Goal: Task Accomplishment & Management: Use online tool/utility

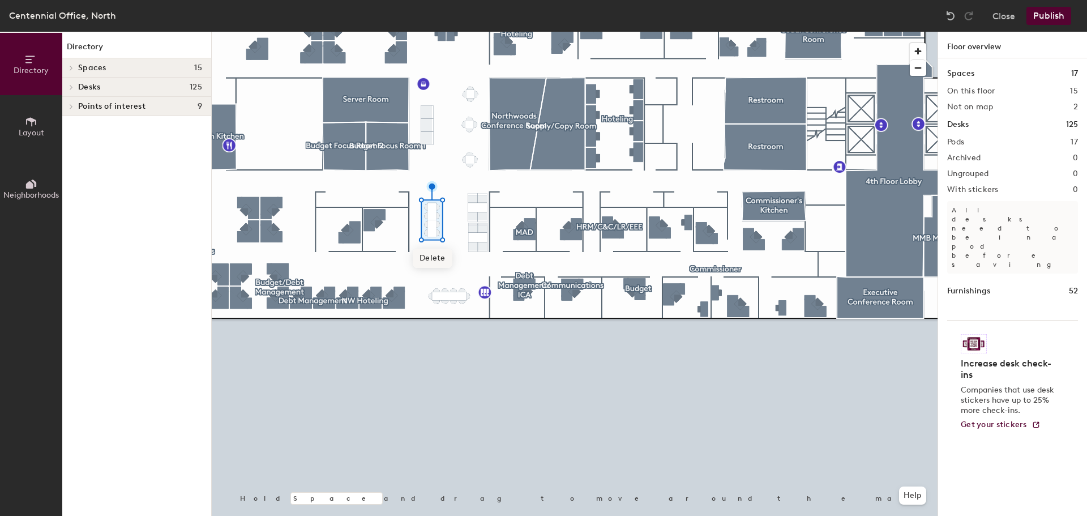
click at [436, 257] on span "Delete" at bounding box center [433, 257] width 40 height 19
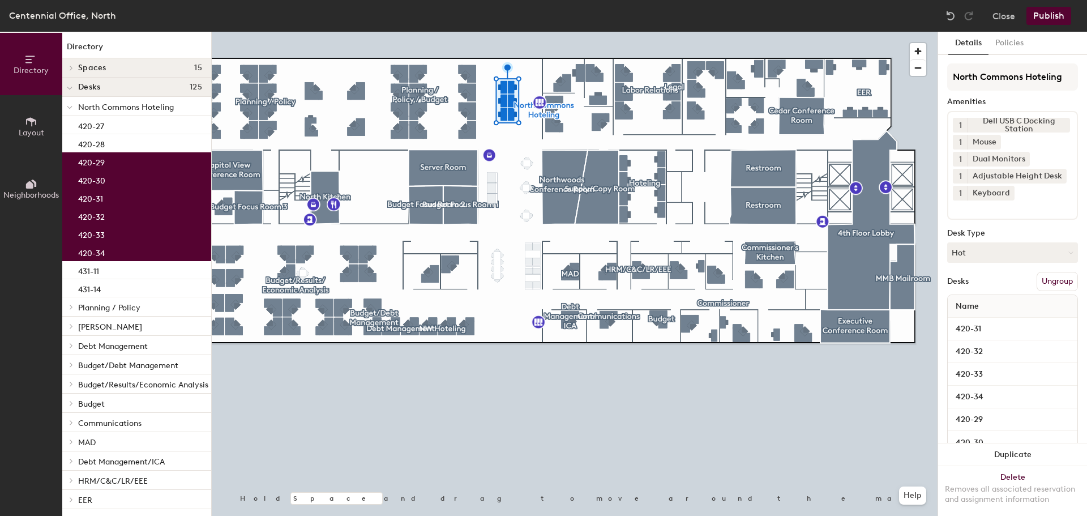
click at [1053, 284] on button "Ungroup" at bounding box center [1056, 281] width 41 height 19
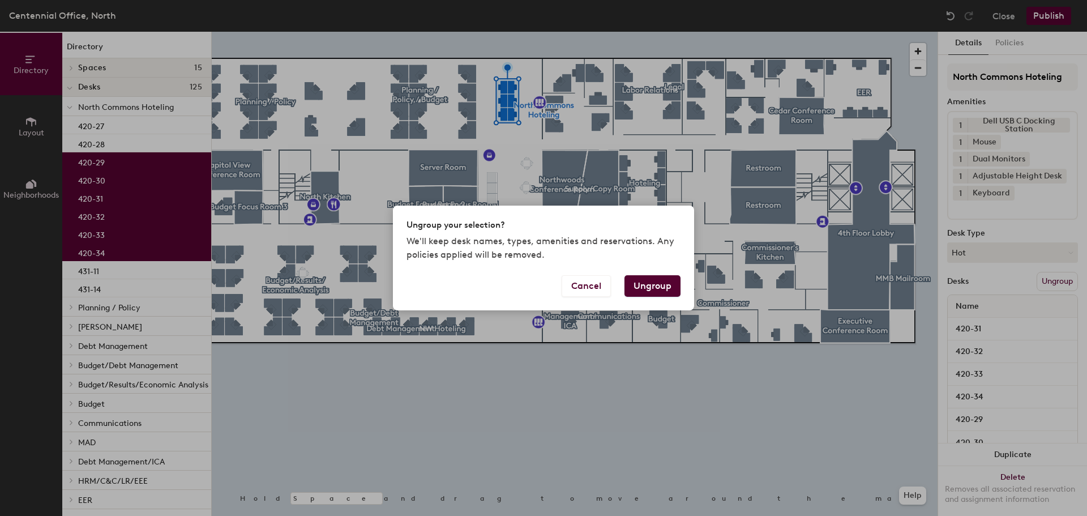
click at [666, 285] on button "Ungroup" at bounding box center [652, 286] width 56 height 22
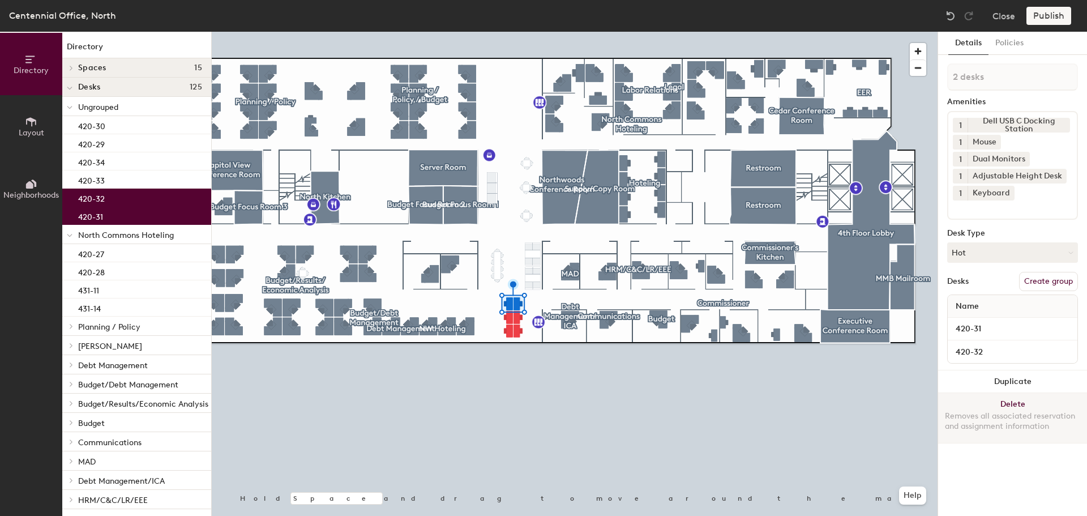
click at [1026, 399] on button "Delete Removes all associated reservation and assignment information" at bounding box center [1012, 418] width 149 height 50
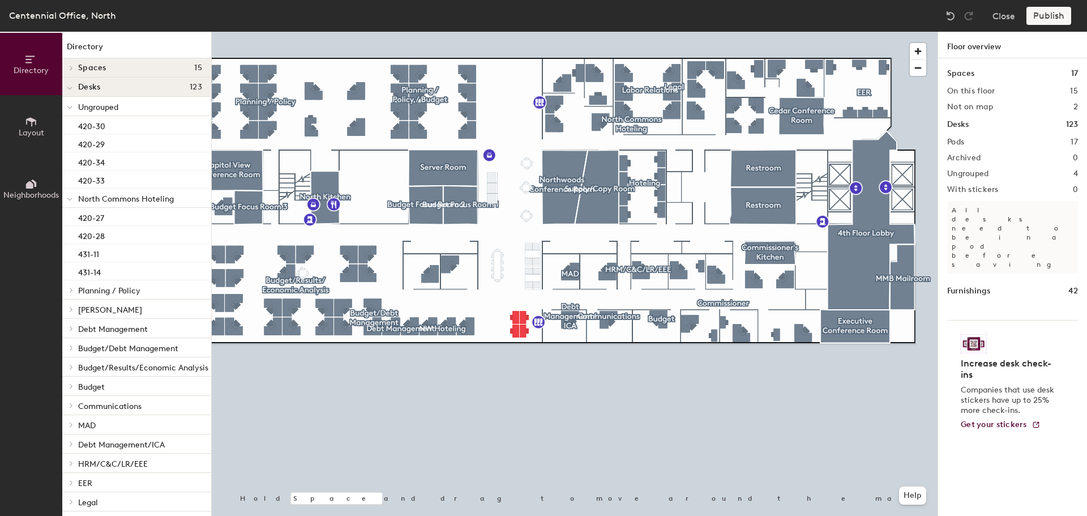
click at [1045, 16] on div "Publish" at bounding box center [1051, 16] width 51 height 18
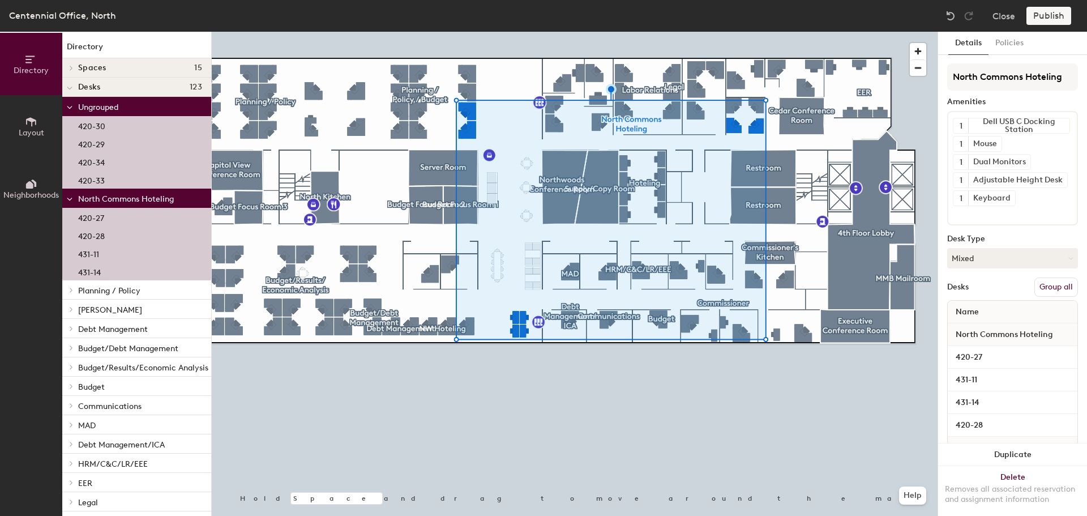
click at [1055, 287] on button "Group all" at bounding box center [1056, 286] width 44 height 19
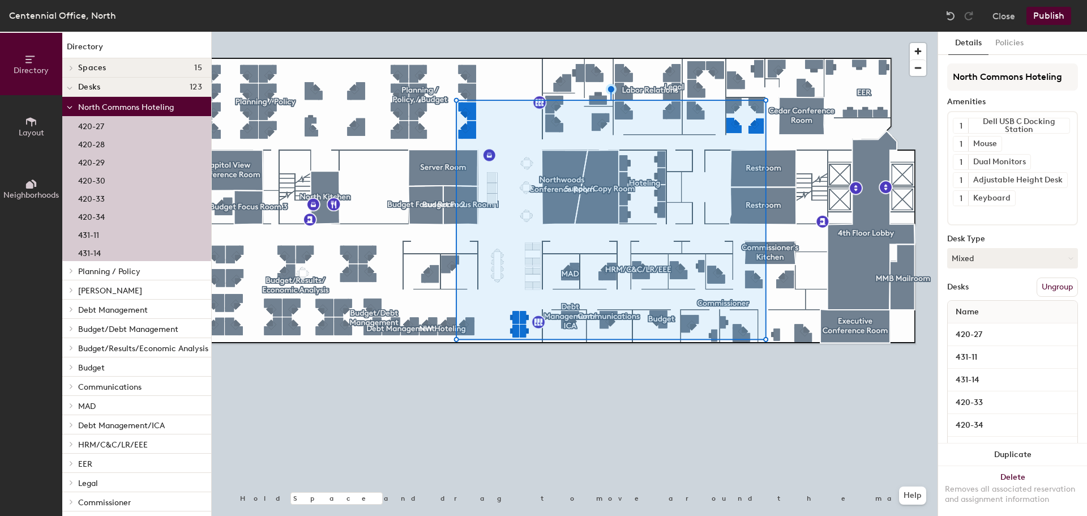
click at [1051, 16] on button "Publish" at bounding box center [1048, 16] width 45 height 18
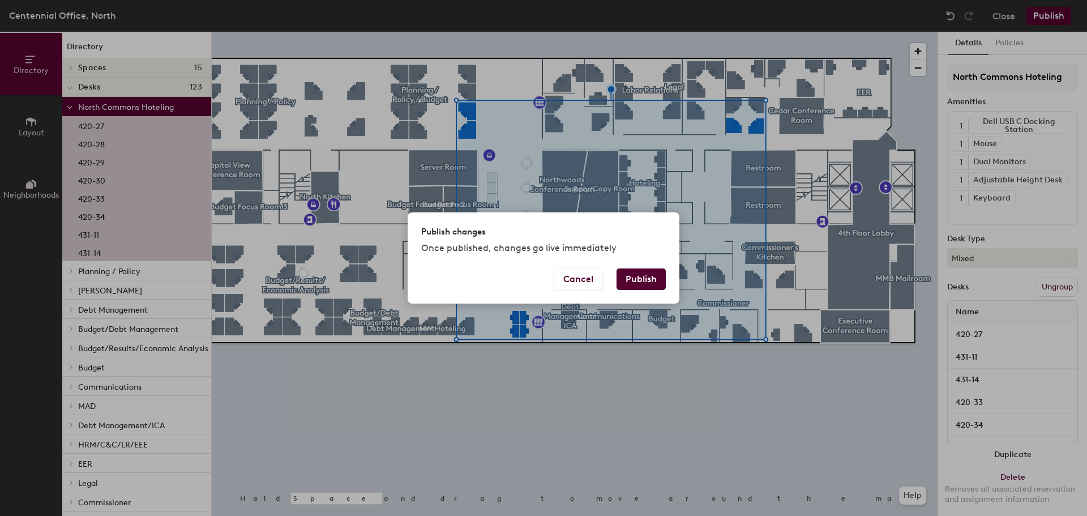
click at [660, 280] on button "Publish" at bounding box center [640, 279] width 49 height 22
